Goal: Task Accomplishment & Management: Manage account settings

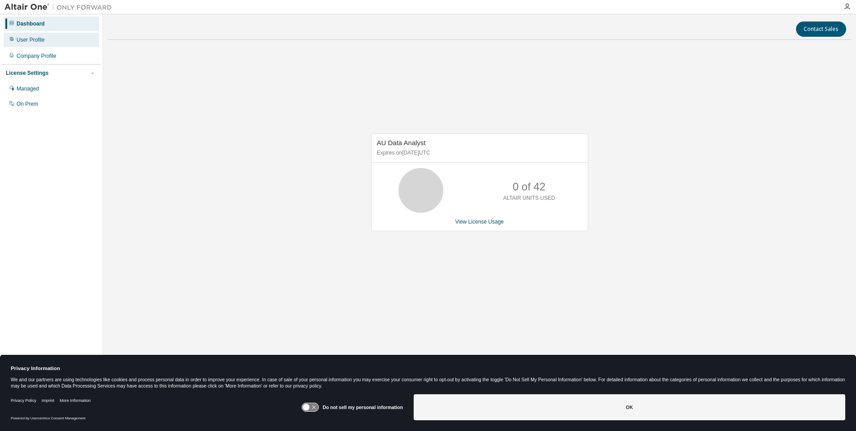
click at [45, 39] on div "User Profile" at bounding box center [51, 40] width 95 height 14
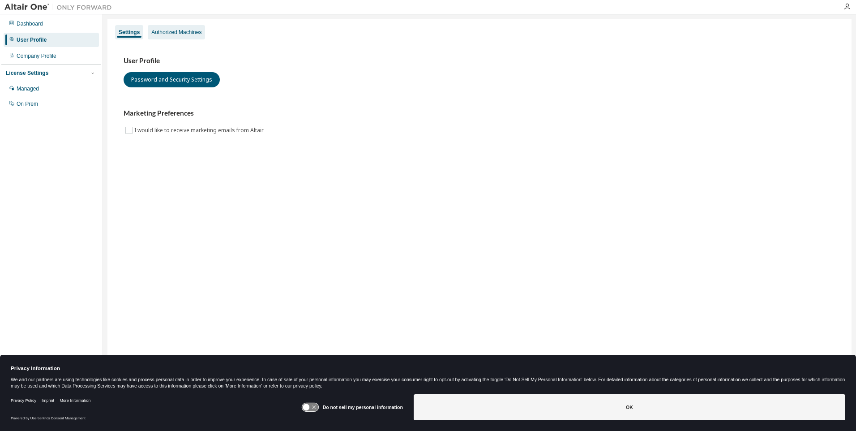
click at [187, 30] on div "Authorized Machines" at bounding box center [176, 32] width 50 height 7
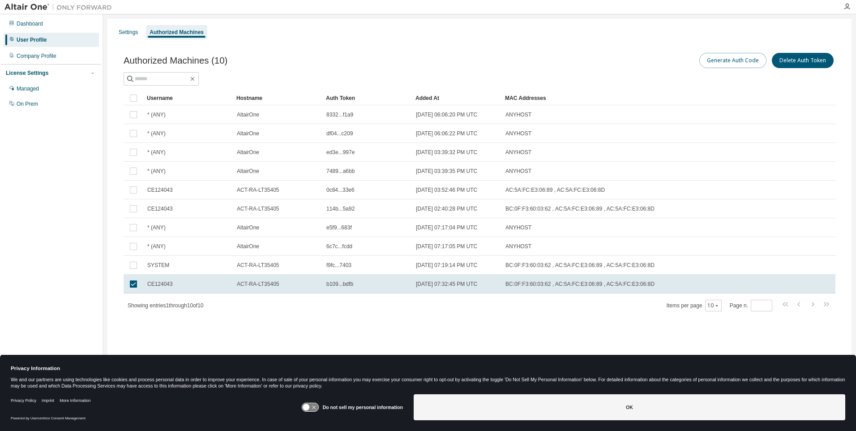
click at [740, 58] on button "Generate Auth Code" at bounding box center [732, 60] width 67 height 15
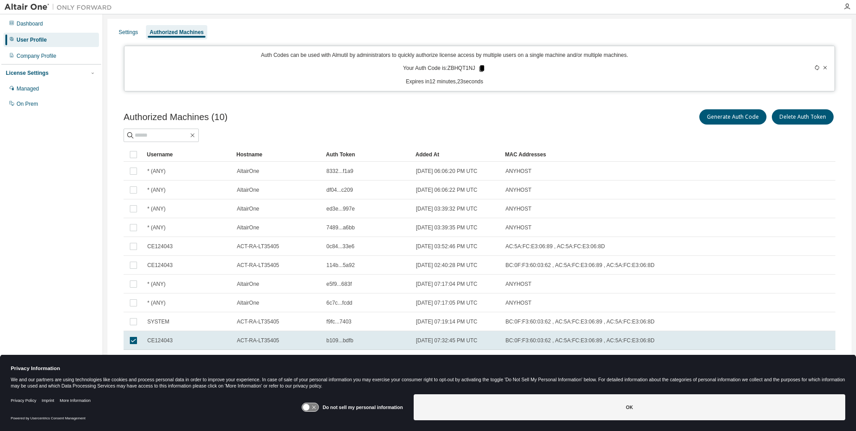
click at [478, 68] on icon at bounding box center [482, 68] width 8 height 8
click at [481, 68] on icon at bounding box center [481, 68] width 5 height 6
